Goal: Information Seeking & Learning: Learn about a topic

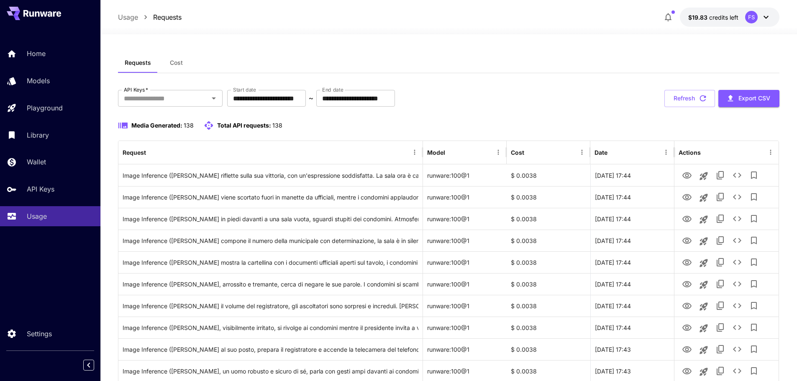
drag, startPoint x: 0, startPoint y: 0, endPoint x: 23, endPoint y: 9, distance: 25.0
click at [23, 9] on button at bounding box center [34, 13] width 54 height 13
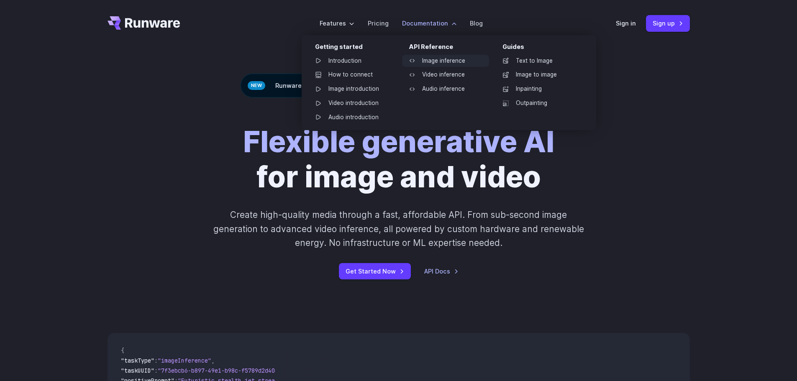
click at [450, 64] on link "Image inference" at bounding box center [445, 61] width 87 height 13
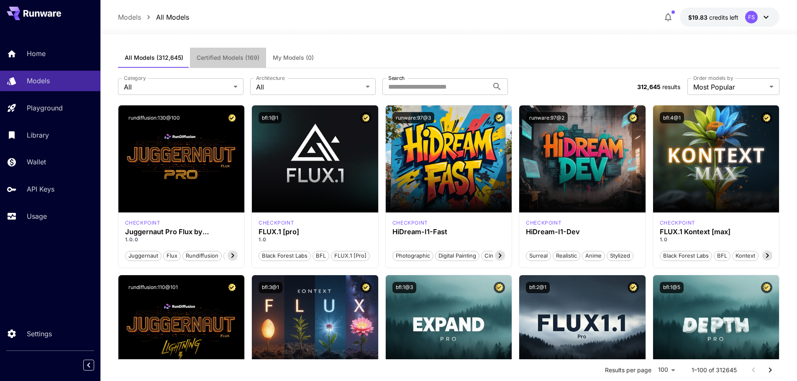
click at [232, 60] on span "Certified Models (169)" at bounding box center [228, 58] width 63 height 8
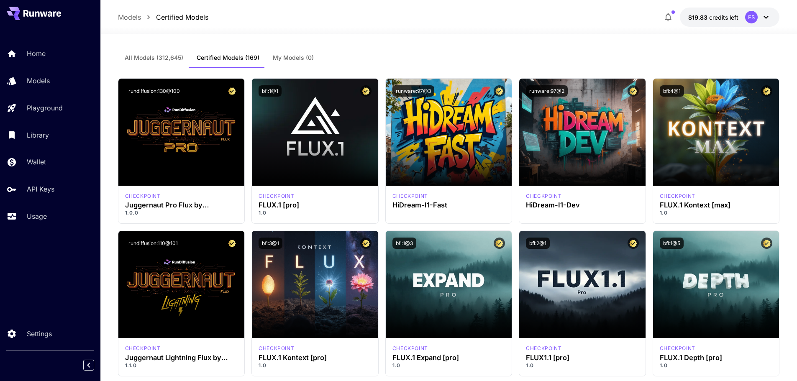
click at [170, 59] on span "All Models (312,645)" at bounding box center [154, 58] width 59 height 8
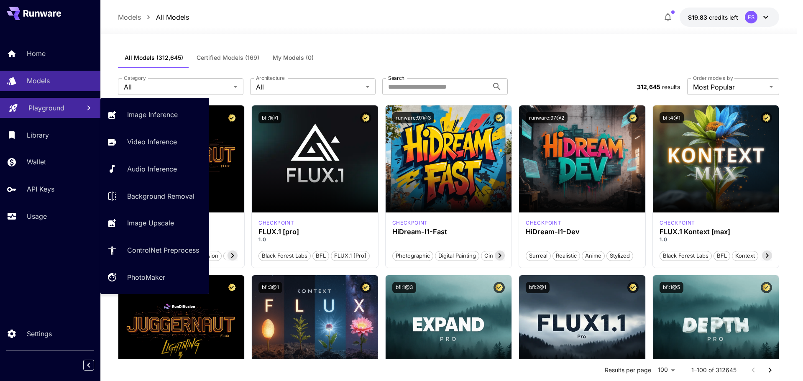
drag, startPoint x: 47, startPoint y: 110, endPoint x: 67, endPoint y: 115, distance: 21.1
click at [47, 110] on p "Playground" at bounding box center [46, 108] width 36 height 10
